Goal: Check status: Check status

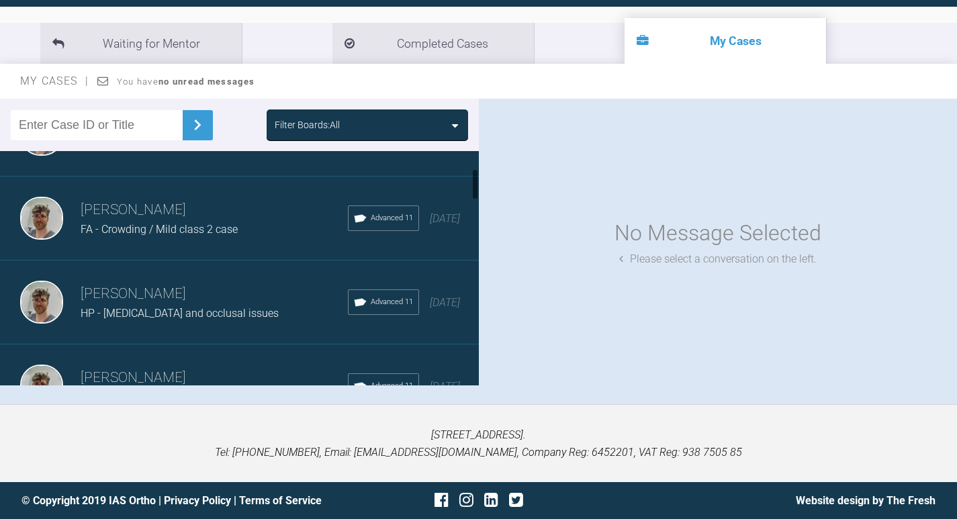
scroll to position [134, 0]
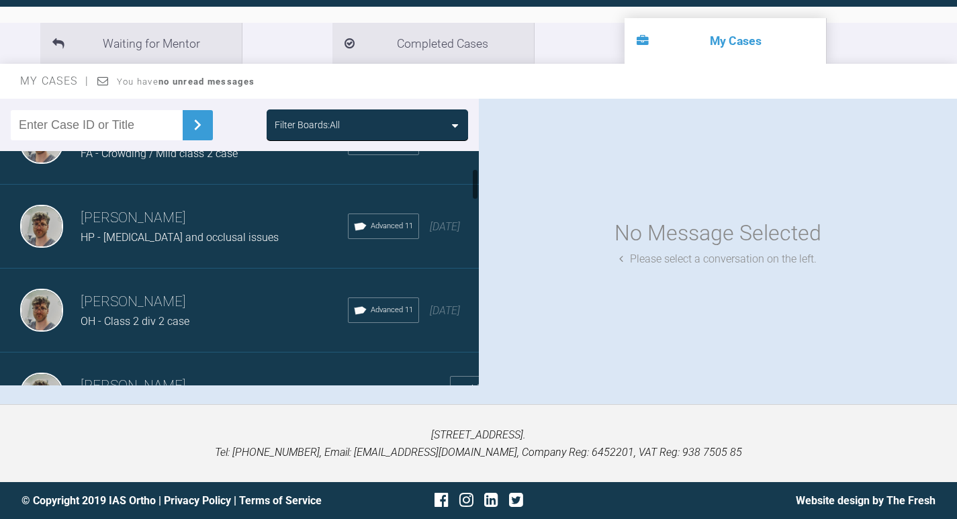
click at [214, 244] on span "HP - [MEDICAL_DATA] and occlusal issues" at bounding box center [180, 237] width 198 height 13
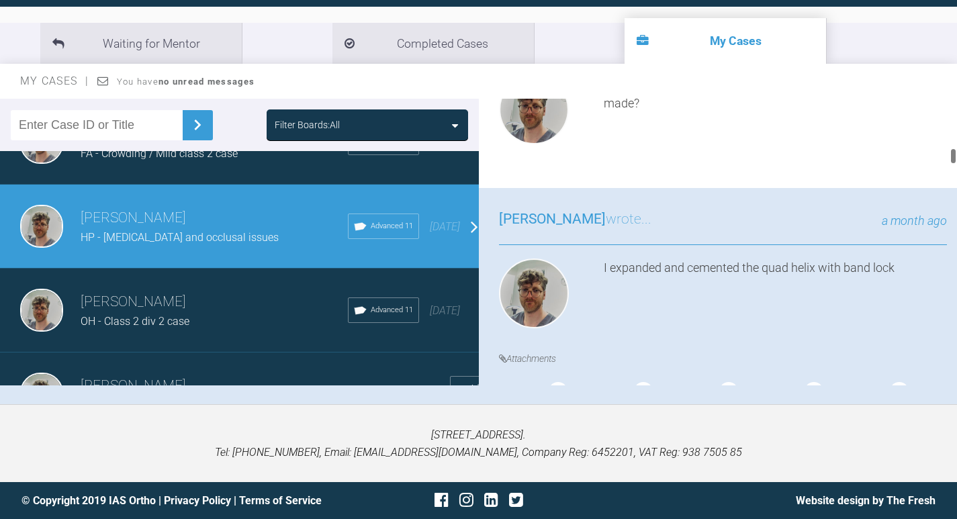
scroll to position [2486, 0]
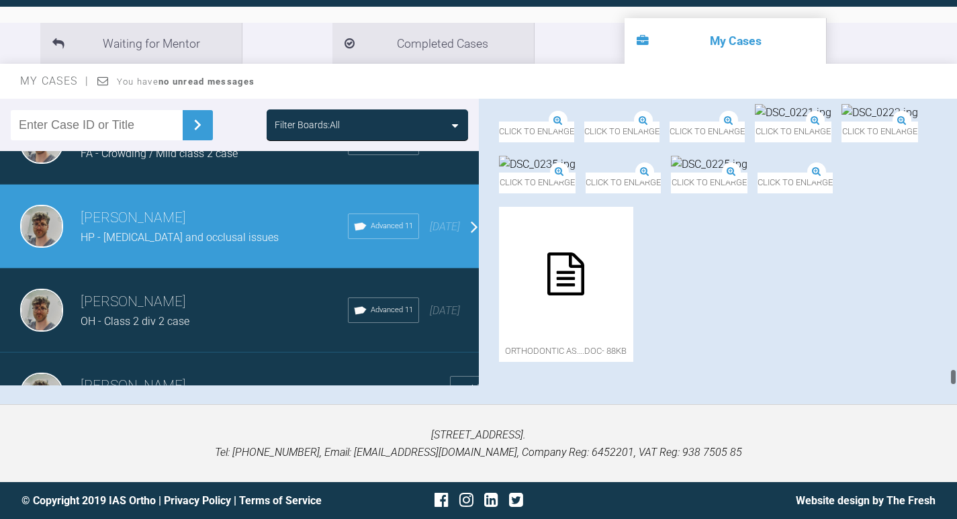
drag, startPoint x: 953, startPoint y: 161, endPoint x: 949, endPoint y: 405, distance: 243.9
click at [948, 410] on div "My Cases Logout Browse all IAS Services Start New Case 561 Logout Support Forum…" at bounding box center [478, 189] width 957 height 659
click at [759, 173] on img at bounding box center [797, 164] width 77 height 17
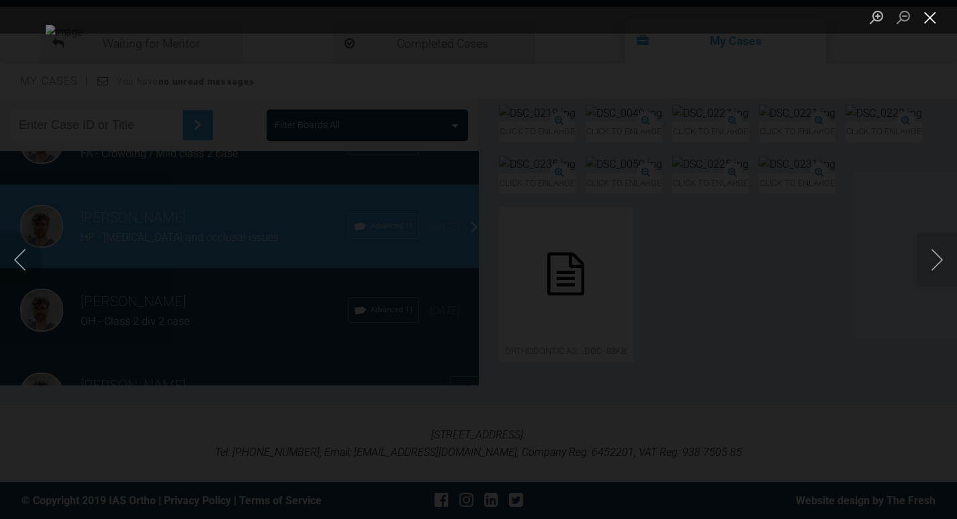
click at [932, 19] on button "Close lightbox" at bounding box center [930, 17] width 27 height 24
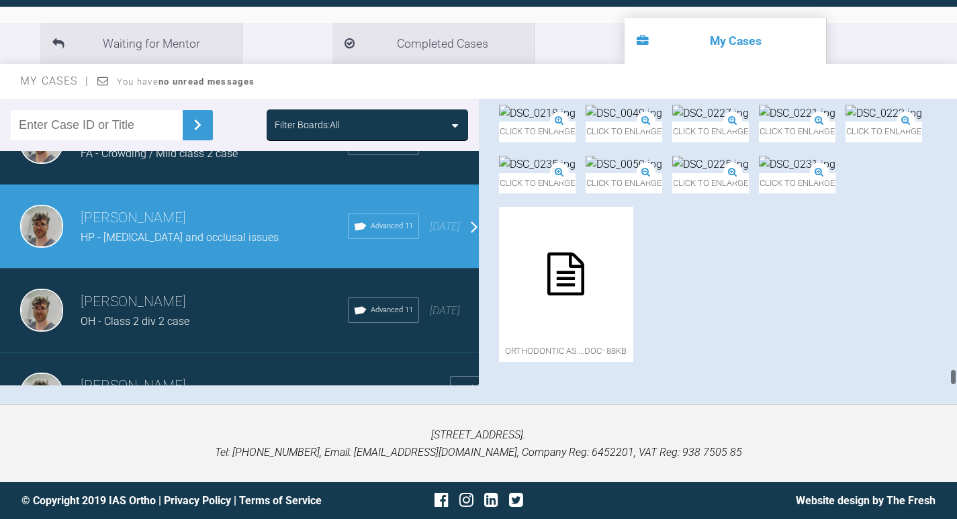
click at [584, 253] on icon at bounding box center [566, 274] width 37 height 43
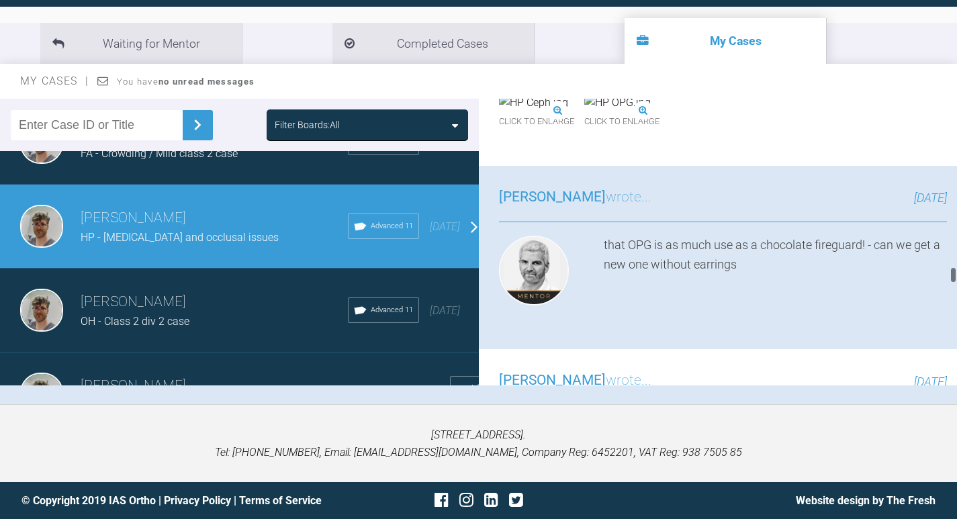
scroll to position [7880, 0]
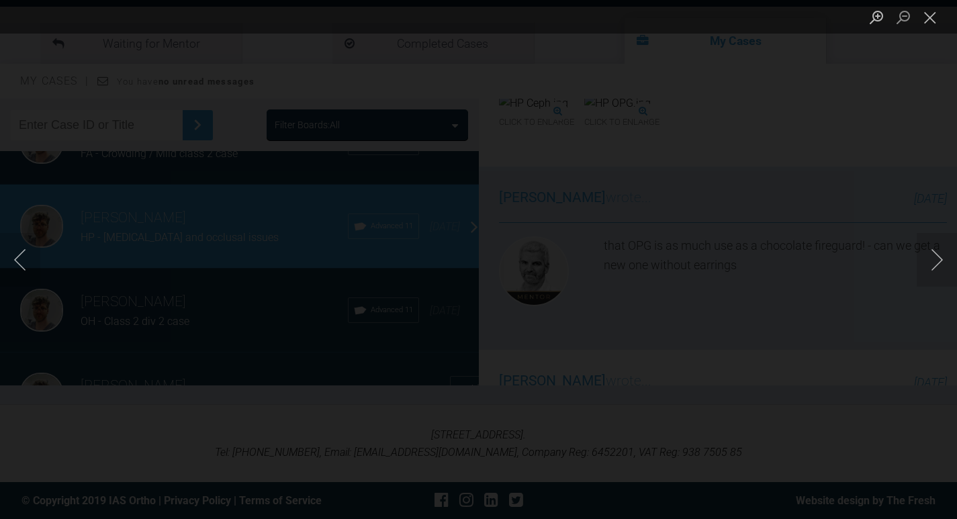
click at [454, 260] on img "Lightbox" at bounding box center [454, 260] width 0 height 0
click at [910, 33] on li "Lightbox" at bounding box center [903, 17] width 27 height 34
click at [925, 24] on button "Close lightbox" at bounding box center [930, 17] width 27 height 24
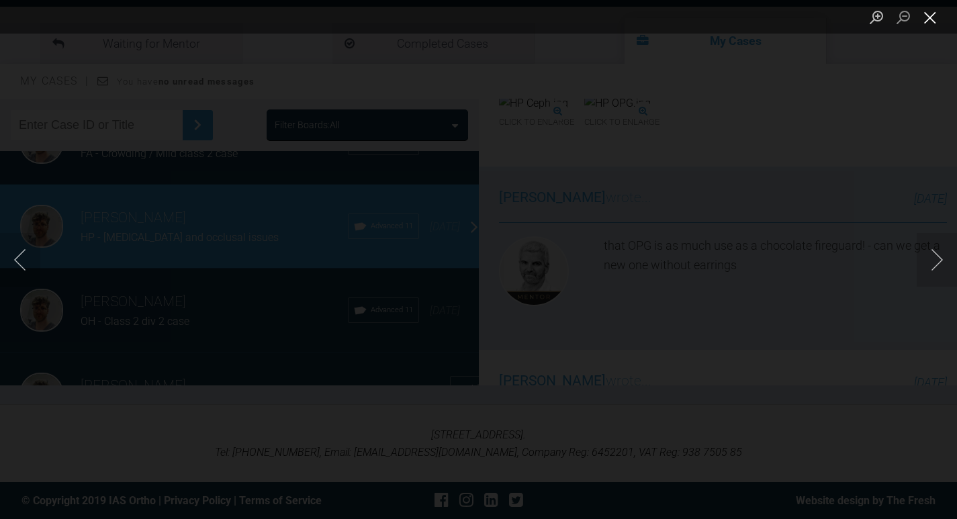
click at [927, 28] on button "Close lightbox" at bounding box center [930, 17] width 27 height 24
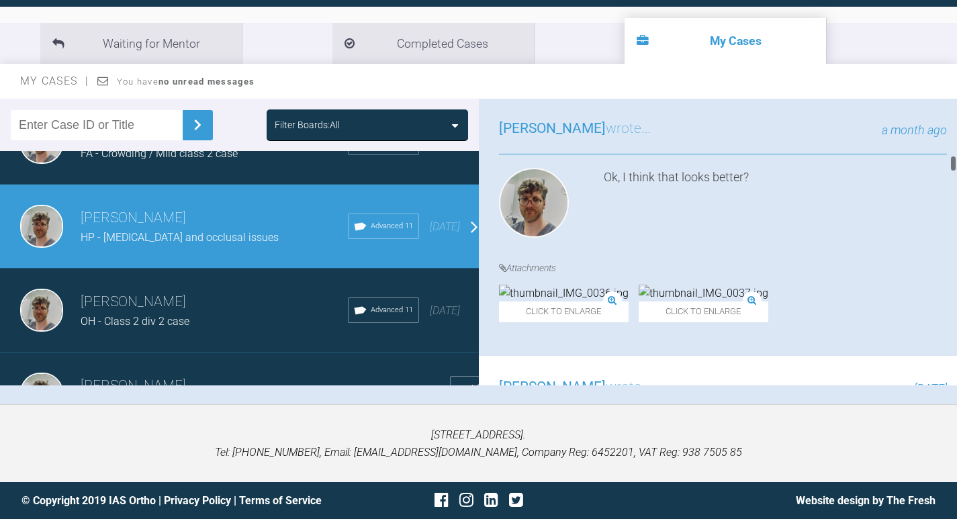
scroll to position [2707, 0]
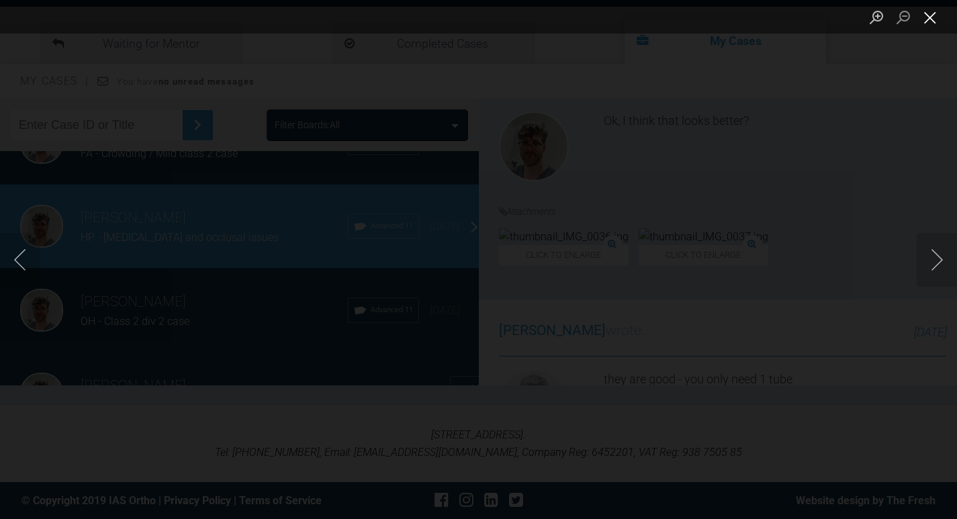
click at [936, 12] on button "Close lightbox" at bounding box center [930, 17] width 27 height 24
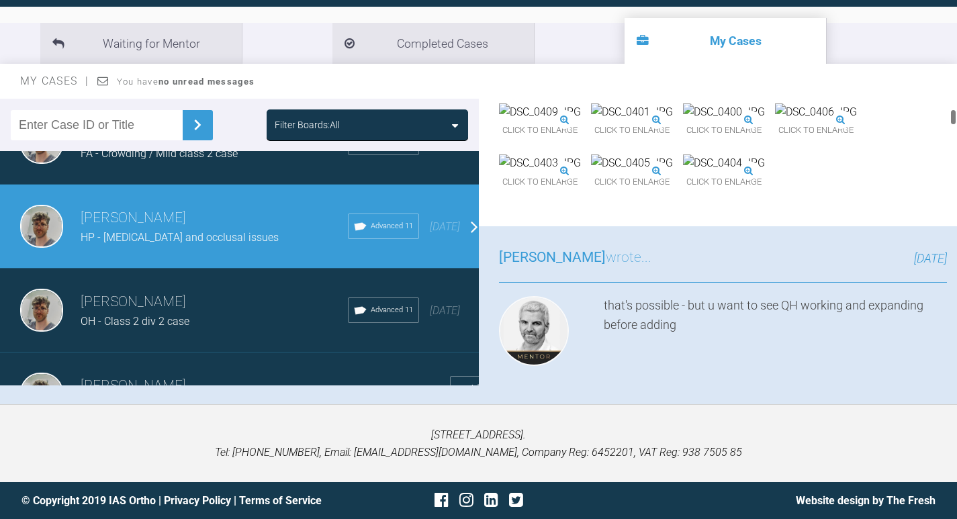
scroll to position [490, 0]
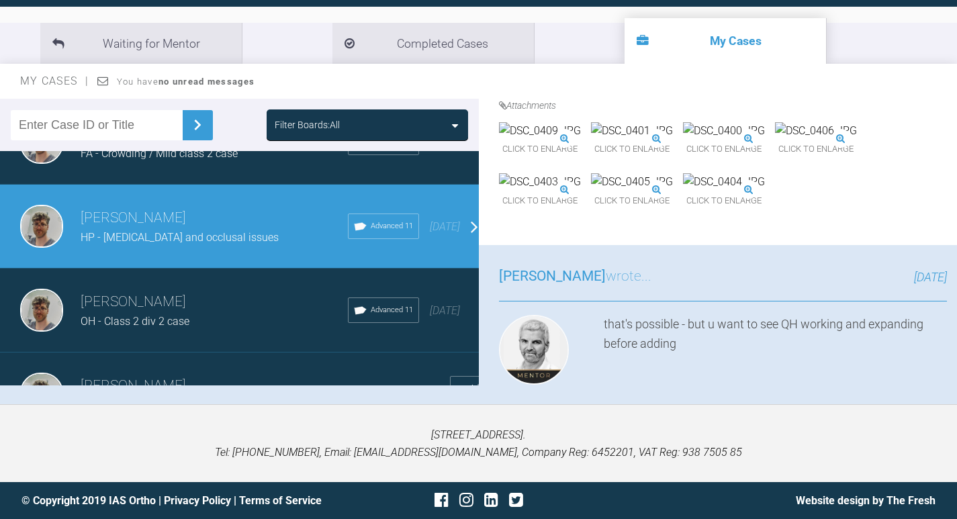
click at [562, 140] on img at bounding box center [540, 130] width 82 height 17
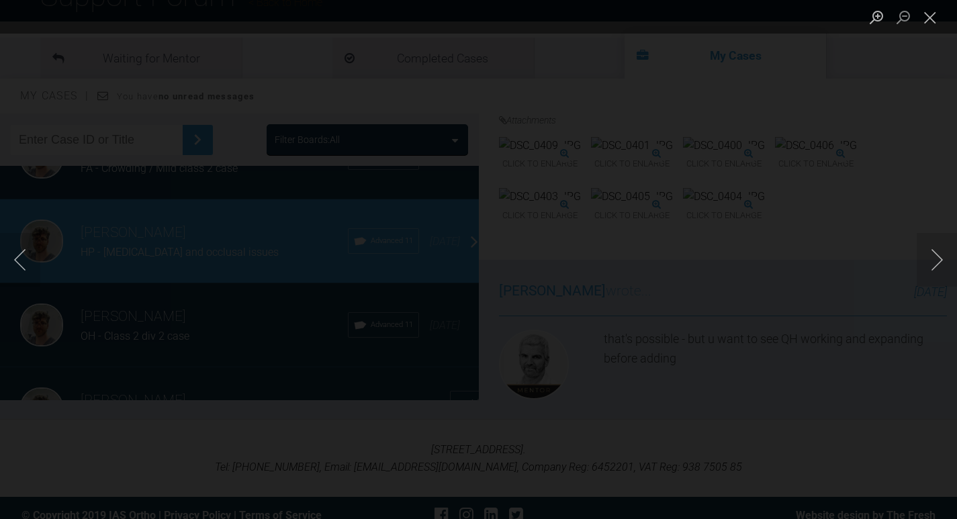
scroll to position [140, 0]
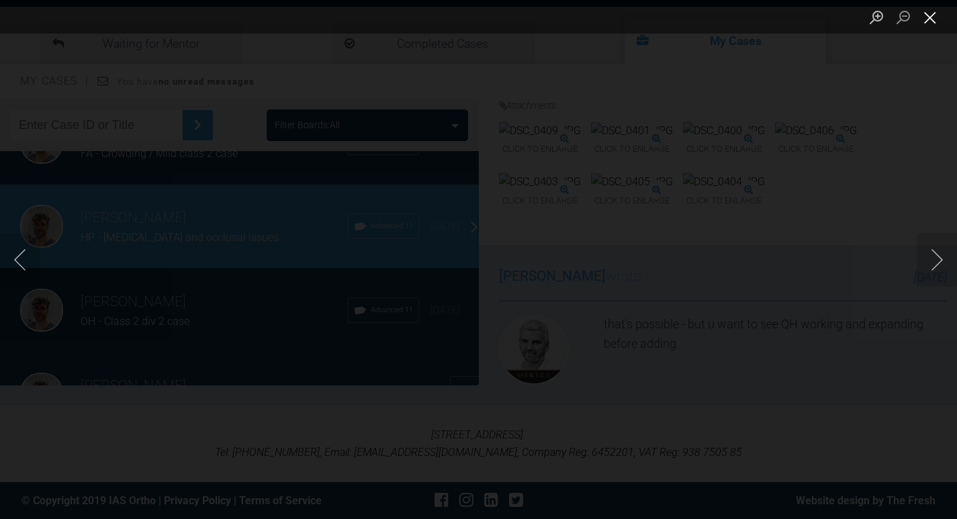
click at [936, 15] on button "Close lightbox" at bounding box center [930, 17] width 27 height 24
